Goal: Task Accomplishment & Management: Use online tool/utility

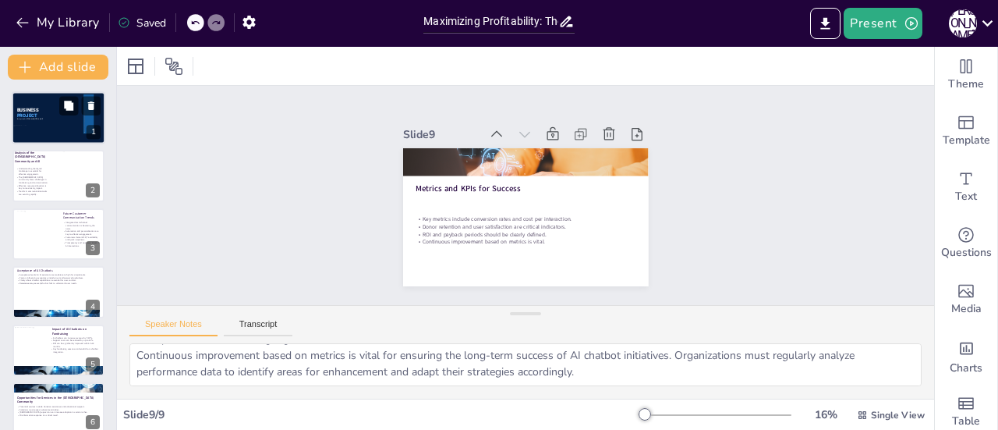
click at [44, 119] on div at bounding box center [59, 117] width 94 height 53
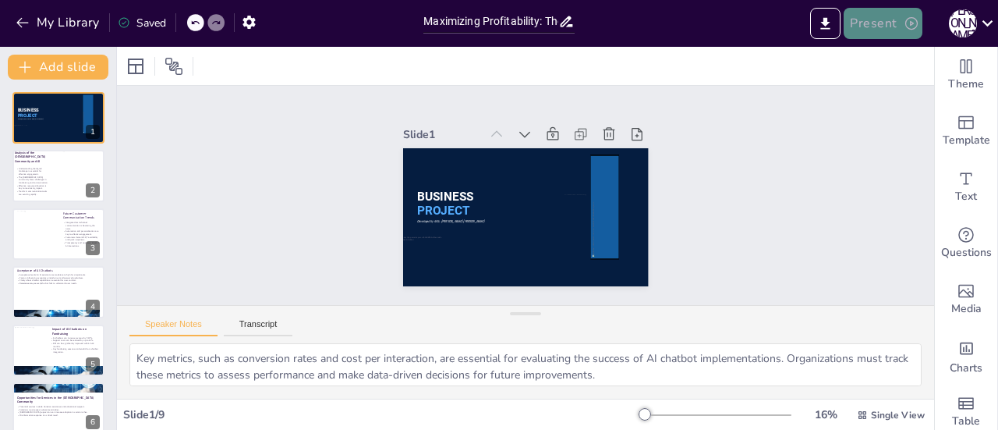
click at [886, 31] on button "Present" at bounding box center [883, 23] width 78 height 31
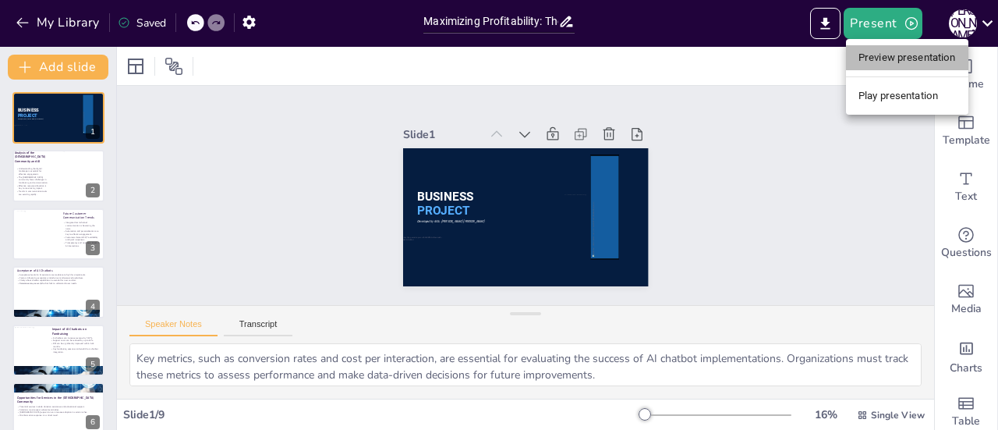
click at [909, 54] on li "Preview presentation" at bounding box center [907, 57] width 122 height 25
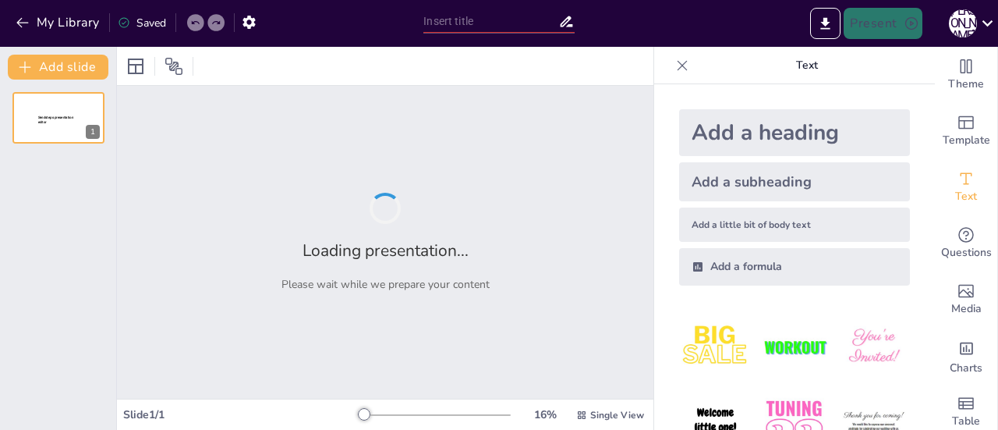
type input "Maximizing Profitability: The Impact of AI Chatbots on Fundraising and Communit…"
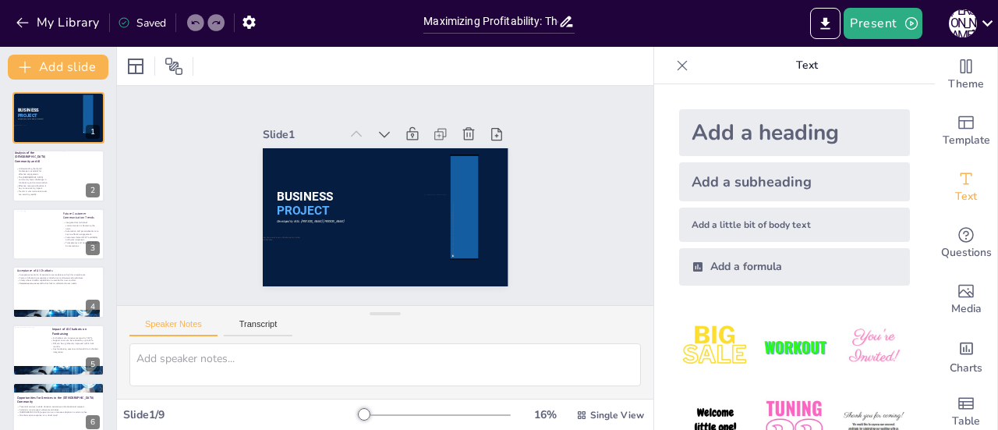
click at [675, 62] on icon at bounding box center [683, 66] width 16 height 16
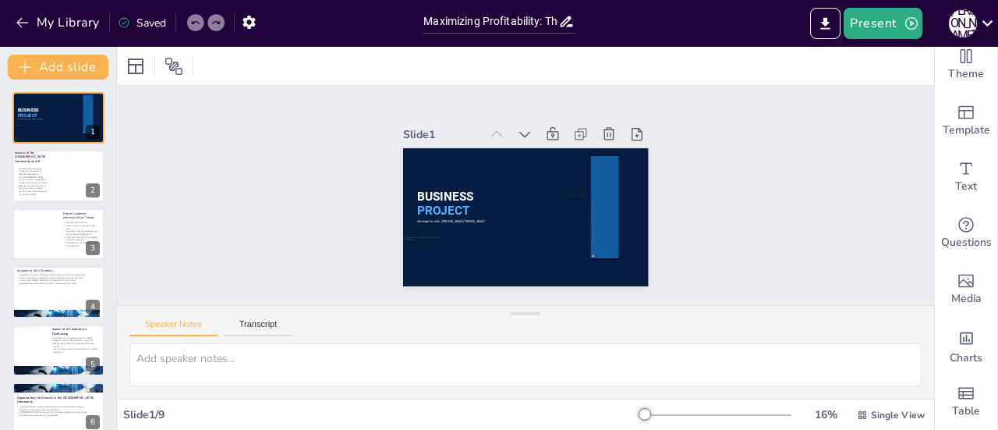
scroll to position [22, 0]
click at [832, 19] on icon "Export to PowerPoint" at bounding box center [825, 24] width 16 height 16
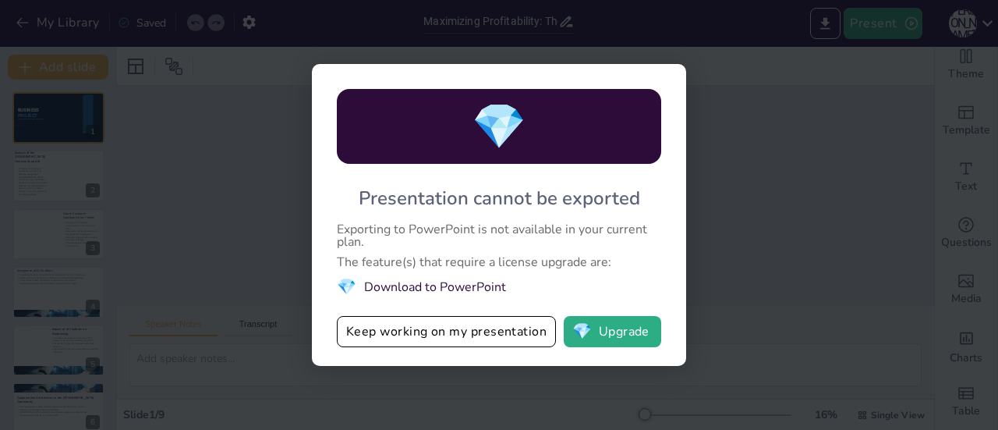
click at [744, 132] on div "💎 Presentation cannot be exported Exporting to PowerPoint is not available in y…" at bounding box center [499, 215] width 998 height 430
click at [616, 335] on button "💎 Upgrade" at bounding box center [612, 331] width 97 height 31
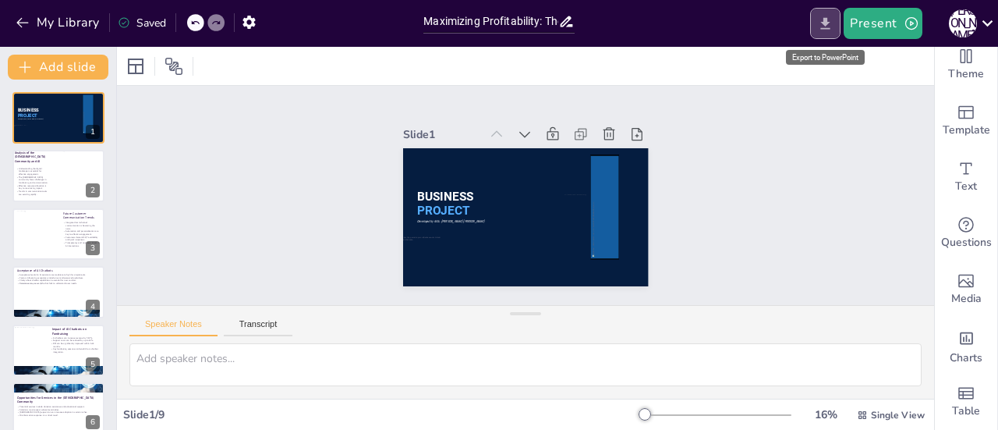
click at [840, 23] on button "Export to PowerPoint" at bounding box center [825, 23] width 30 height 31
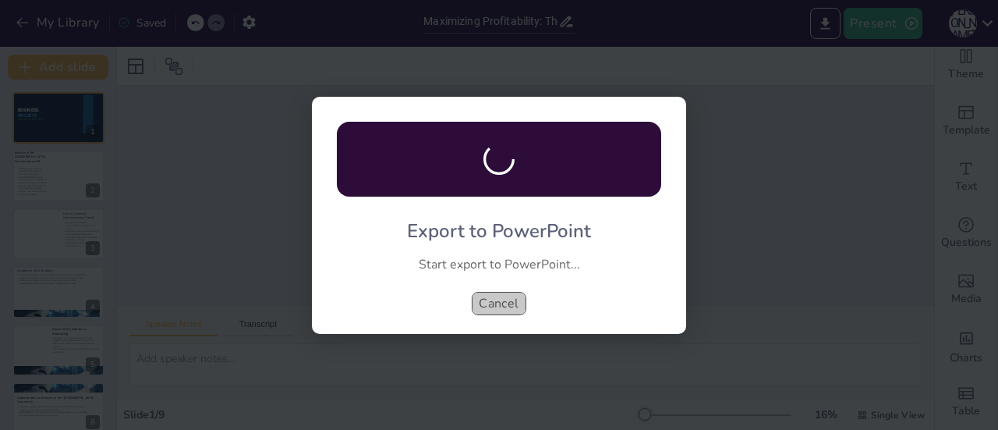
click at [498, 295] on button "Cancel" at bounding box center [499, 303] width 55 height 23
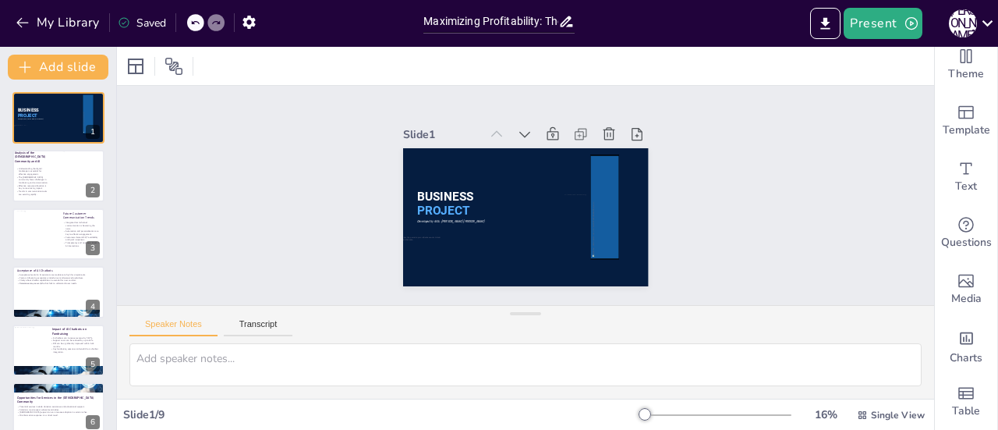
click at [146, 23] on div "Saved" at bounding box center [142, 23] width 48 height 15
click at [834, 30] on icon "Export to PowerPoint" at bounding box center [825, 24] width 16 height 16
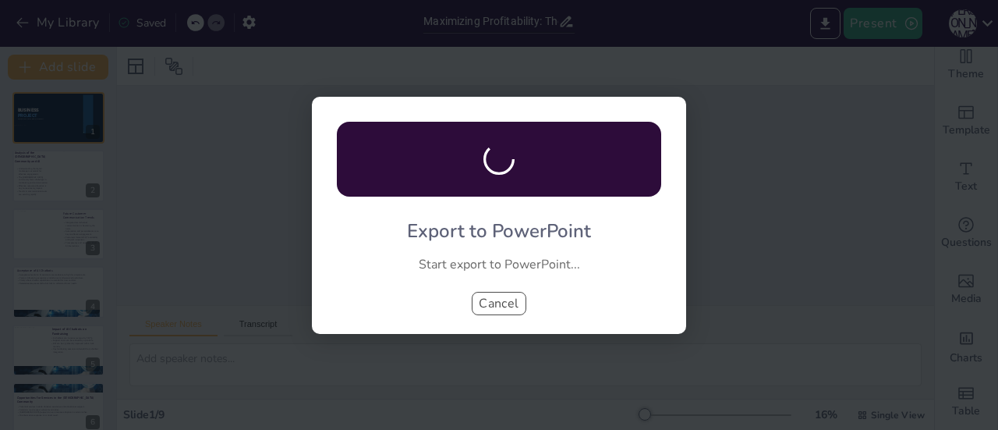
click at [498, 296] on button "Cancel" at bounding box center [499, 303] width 55 height 23
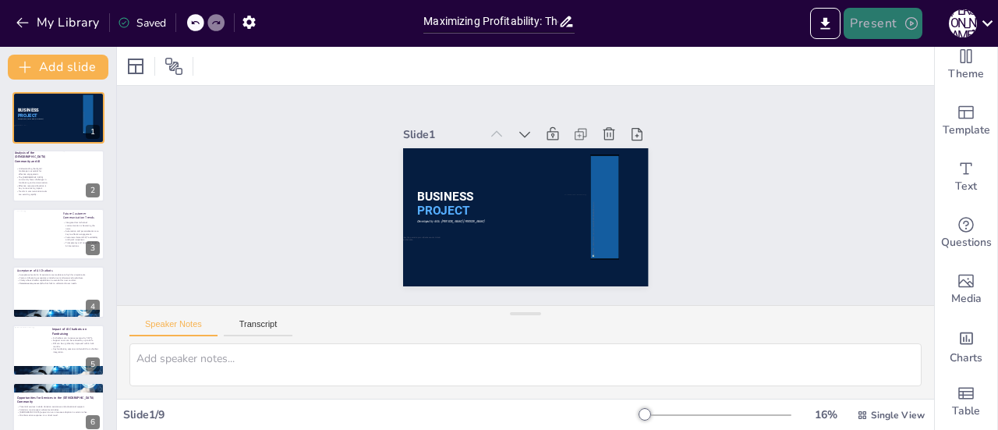
click at [904, 23] on icon "button" at bounding box center [912, 24] width 16 height 16
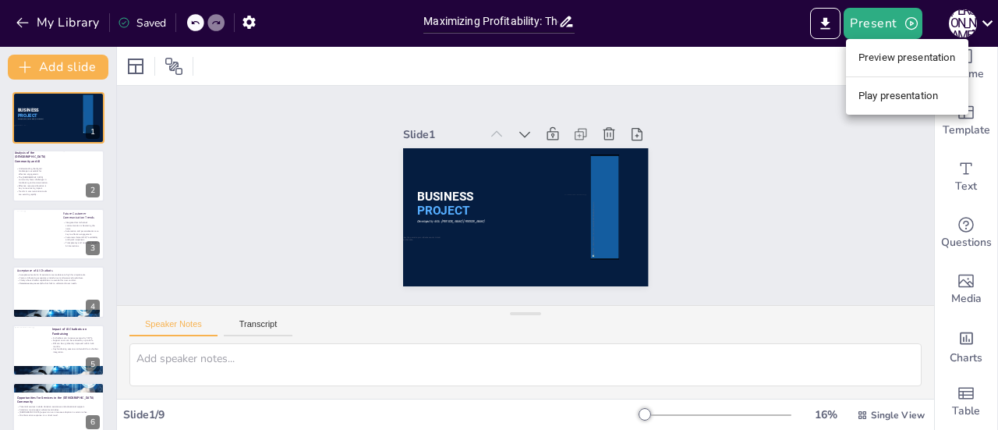
click at [908, 95] on li "Play presentation" at bounding box center [907, 95] width 122 height 25
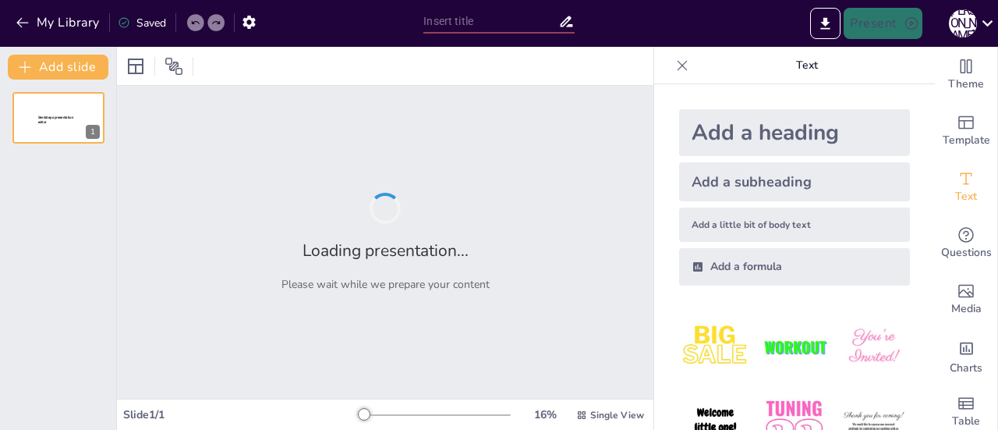
type input "Maximizing Profitability: The Impact of AI Chatbots on Fundraising and Communit…"
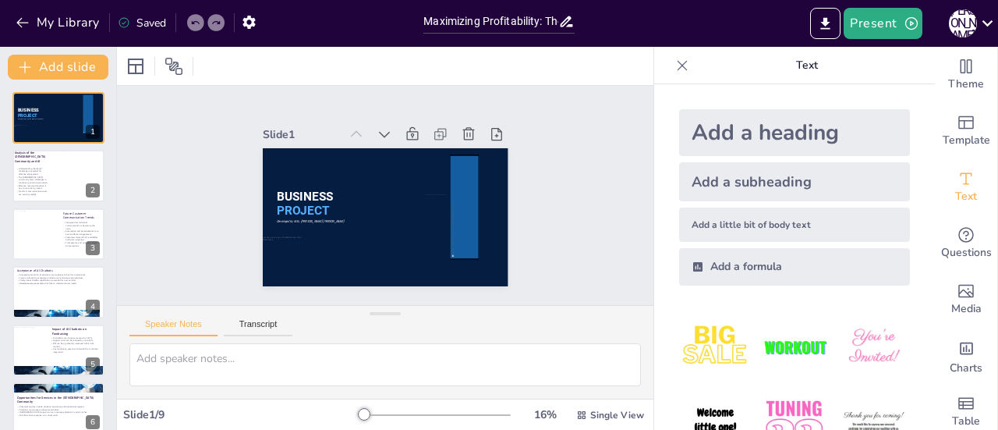
click at [678, 68] on icon at bounding box center [683, 65] width 10 height 10
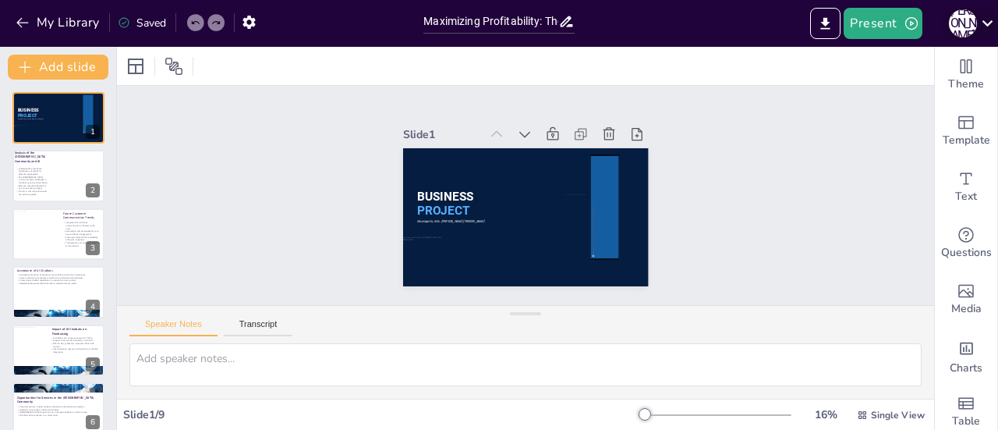
click at [988, 21] on icon at bounding box center [987, 22] width 21 height 21
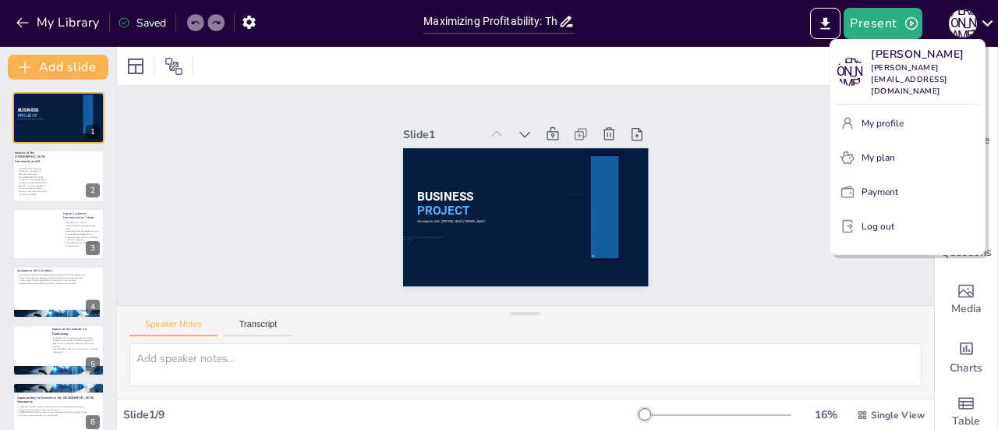
click at [134, 69] on div at bounding box center [499, 215] width 998 height 430
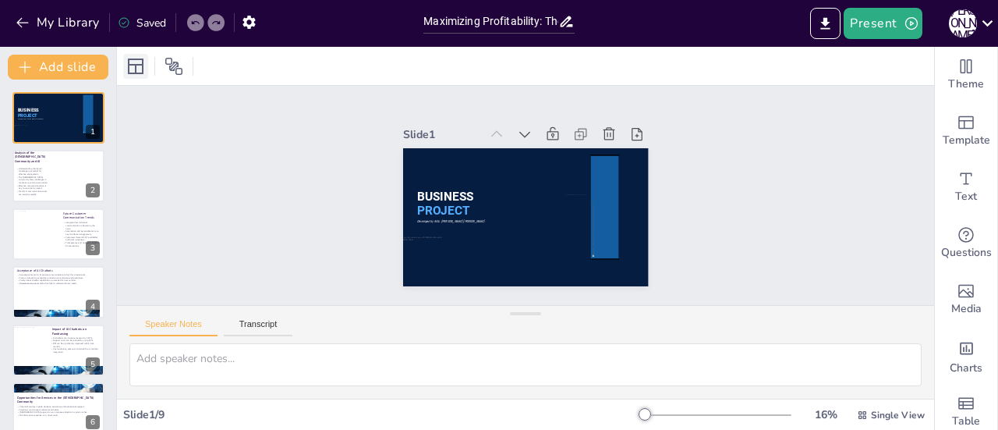
click at [134, 69] on icon at bounding box center [135, 66] width 19 height 19
click at [828, 24] on icon "Export to PowerPoint" at bounding box center [825, 23] width 9 height 12
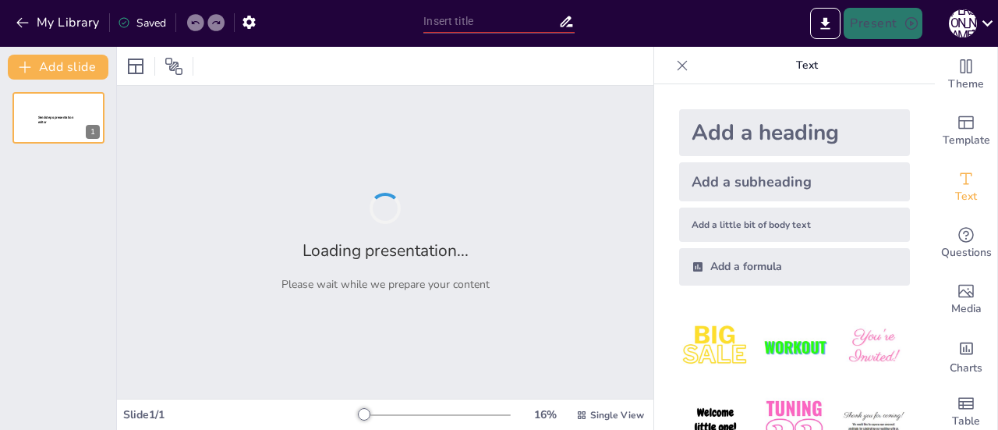
type input "Maximizing Profitability: The Impact of AI Chatbots on Fundraising and Communit…"
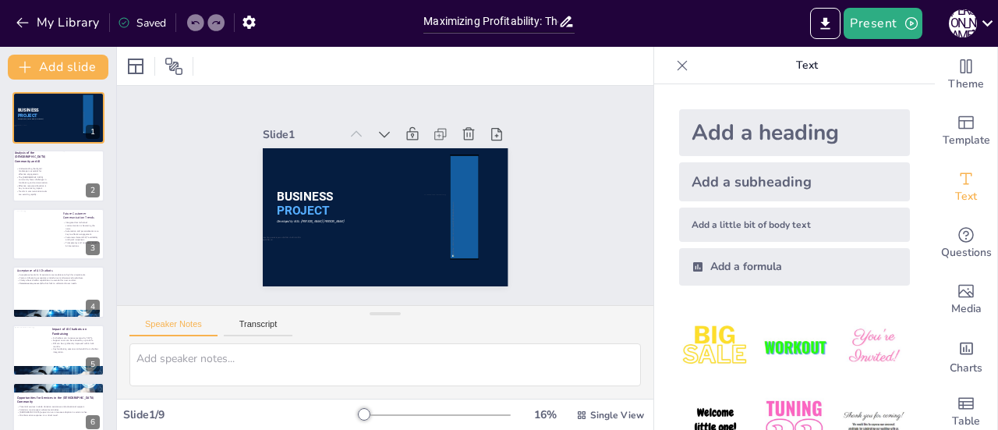
click at [675, 66] on icon at bounding box center [683, 66] width 16 height 16
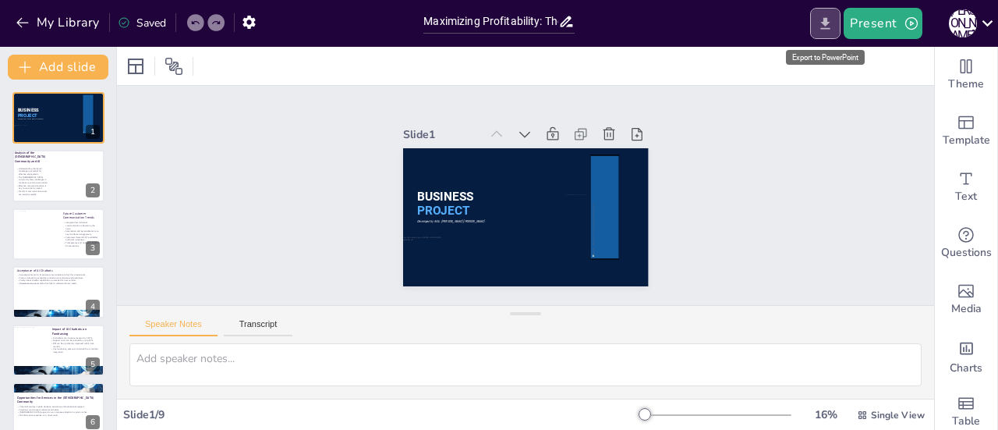
click at [831, 20] on icon "Export to PowerPoint" at bounding box center [825, 24] width 16 height 16
